Goal: Information Seeking & Learning: Understand process/instructions

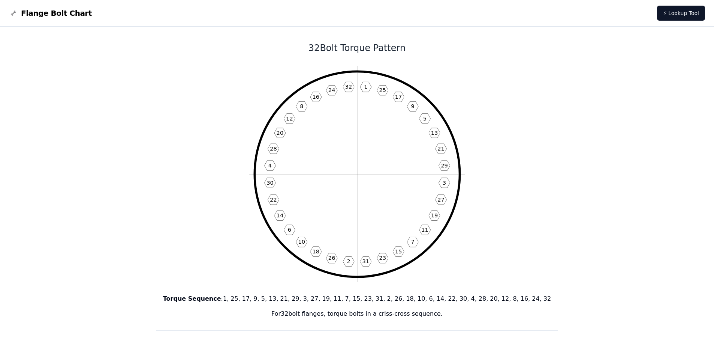
scroll to position [547, 0]
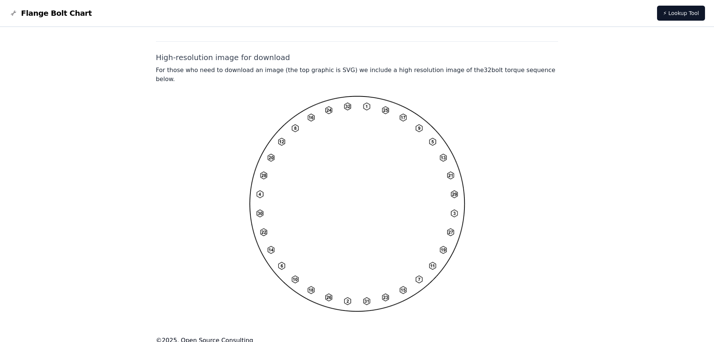
click at [359, 156] on img at bounding box center [357, 204] width 216 height 216
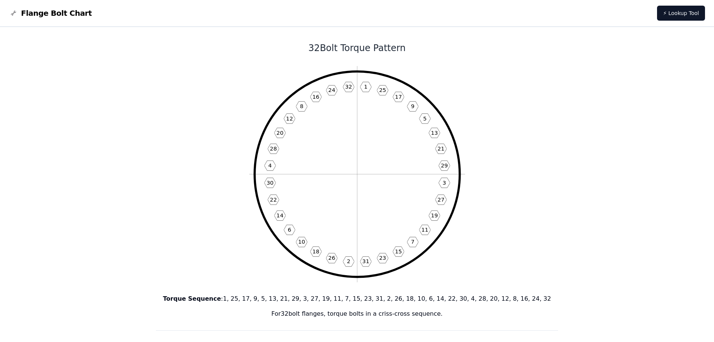
click at [377, 165] on icon "1 25 17 9 5 13 21 29 3 27 19 11 7 15 23 31 2 26 18 10 6 14 22 30 4 28 20 12 8 1…" at bounding box center [357, 174] width 216 height 216
drag, startPoint x: 351, startPoint y: 142, endPoint x: 306, endPoint y: 164, distance: 49.6
click at [302, 165] on icon "1 25 17 9 5 13 21 29 3 27 19 11 7 15 23 31 2 26 18 10 6 14 22 30 4 28 20 12 8 1…" at bounding box center [357, 174] width 216 height 216
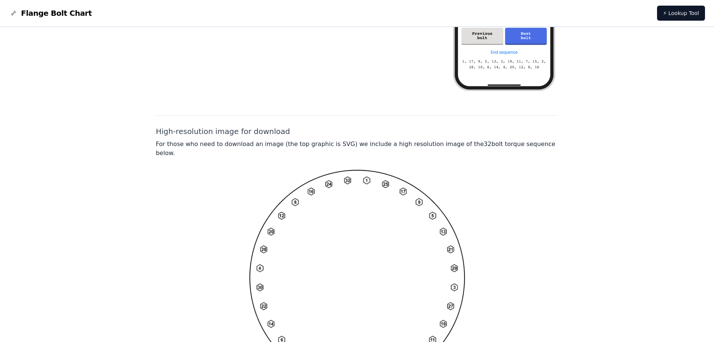
scroll to position [547, 0]
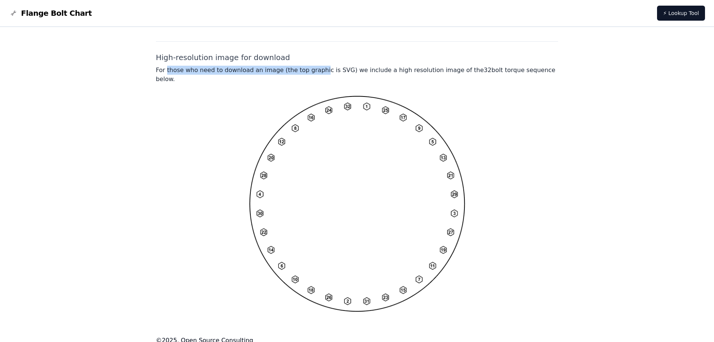
drag, startPoint x: 166, startPoint y: 70, endPoint x: 312, endPoint y: 78, distance: 146.1
click at [373, 176] on img at bounding box center [357, 204] width 216 height 216
